Goal: Transaction & Acquisition: Purchase product/service

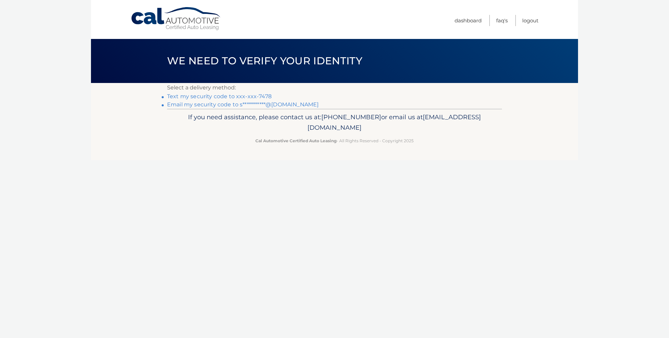
click at [266, 96] on link "Text my security code to xxx-xxx-7478" at bounding box center [219, 96] width 105 height 6
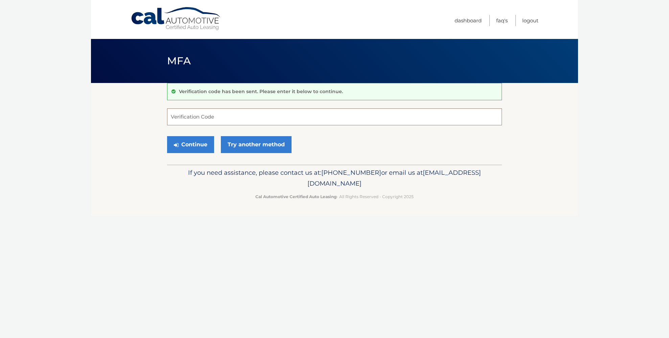
click at [234, 114] on input "Verification Code" at bounding box center [334, 116] width 335 height 17
type input "9"
type input "872854"
click at [167, 136] on button "Continue" at bounding box center [190, 144] width 47 height 17
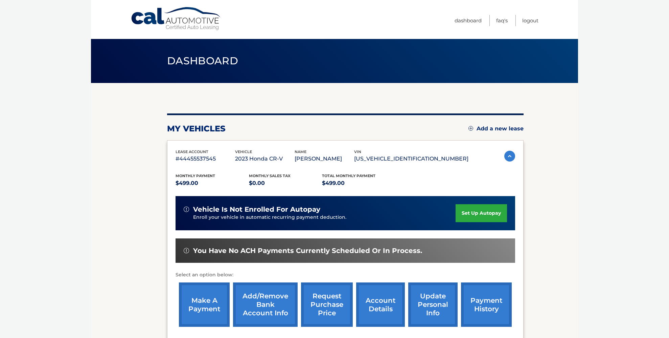
click at [210, 305] on link "make a payment" at bounding box center [204, 304] width 51 height 44
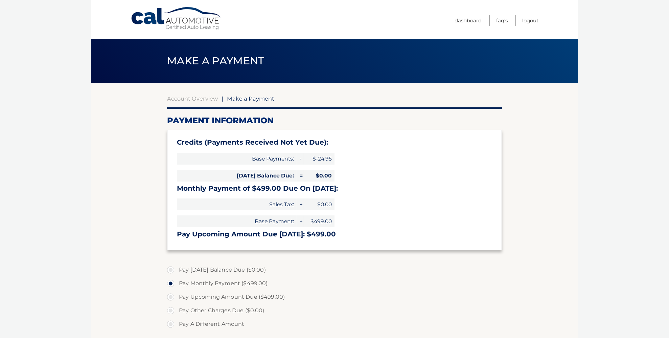
select select "OWUzYWY4ZGMtMGQ2NS00MmU5LWEzN2EtYjNhZjc4NTU3Nzdl"
click at [530, 22] on link "Logout" at bounding box center [531, 20] width 16 height 11
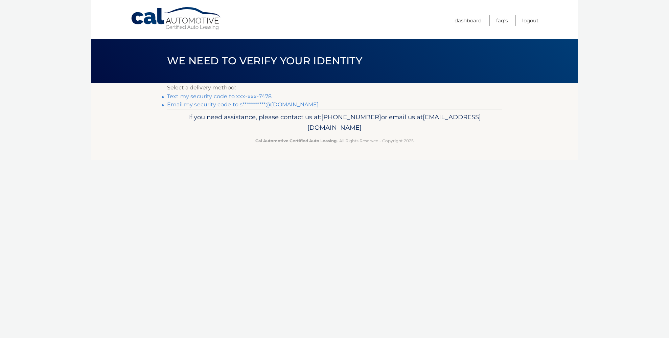
click at [264, 97] on link "Text my security code to xxx-xxx-7478" at bounding box center [219, 96] width 105 height 6
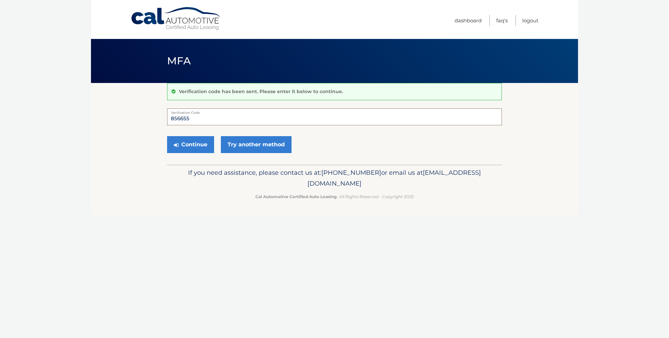
type input "856655"
click at [167, 136] on button "Continue" at bounding box center [190, 144] width 47 height 17
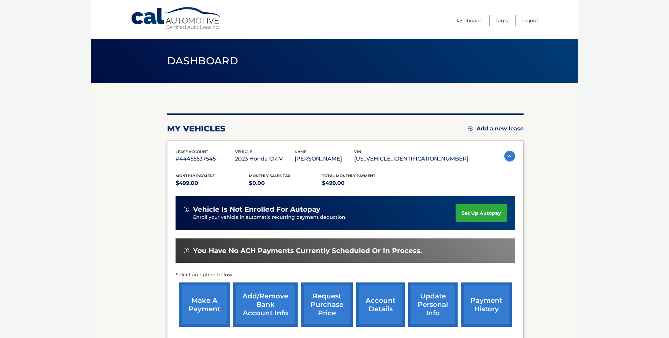
click at [196, 315] on link "make a payment" at bounding box center [204, 304] width 51 height 44
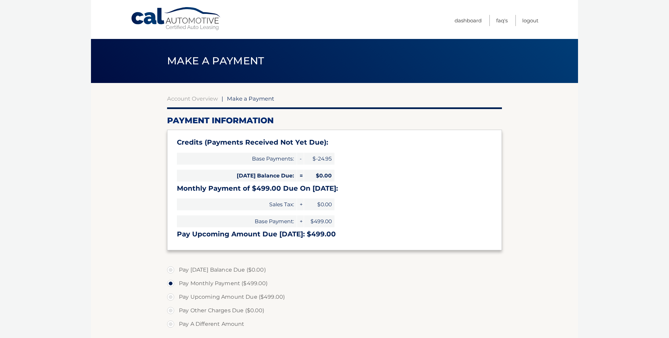
select select "OWUzYWY4ZGMtMGQ2NS00MmU5LWEzN2EtYjNhZjc4NTU3Nzdl"
